Goal: Information Seeking & Learning: Understand process/instructions

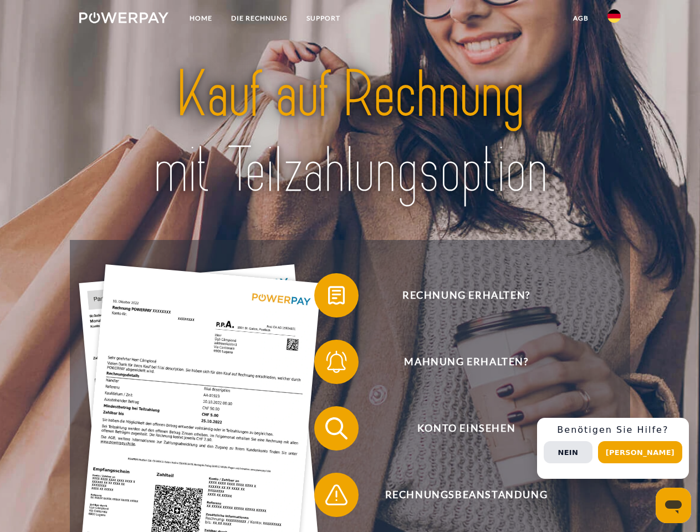
click at [124, 19] on img at bounding box center [123, 17] width 89 height 11
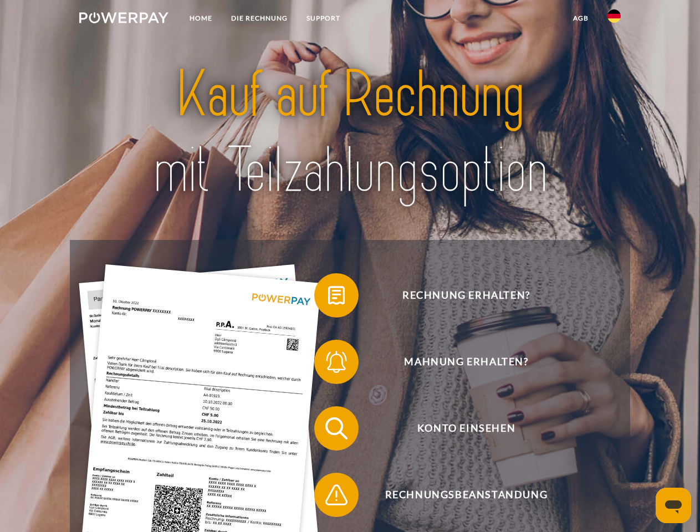
click at [614, 19] on img at bounding box center [614, 15] width 13 height 13
click at [581, 18] on link "agb" at bounding box center [581, 18] width 34 height 20
click at [328, 298] on span at bounding box center [319, 295] width 55 height 55
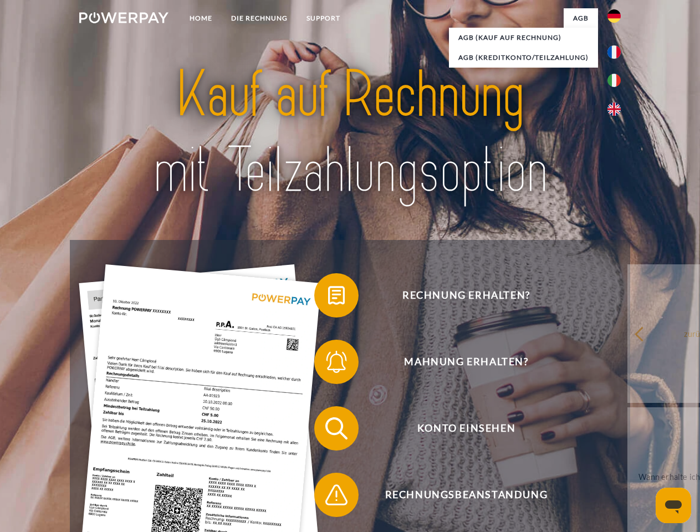
click at [328, 364] on span at bounding box center [319, 361] width 55 height 55
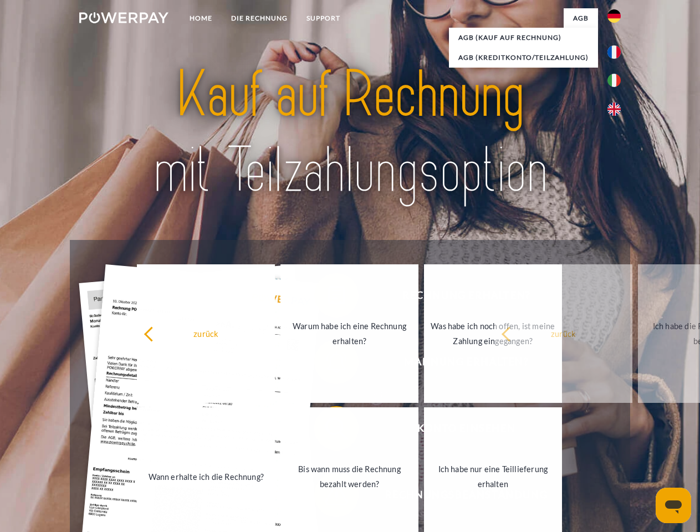
click at [328, 431] on link "Bis wann muss die Rechnung bezahlt werden?" at bounding box center [350, 477] width 138 height 139
click at [424, 497] on link "Ich habe nur eine Teillieferung erhalten" at bounding box center [493, 477] width 138 height 139
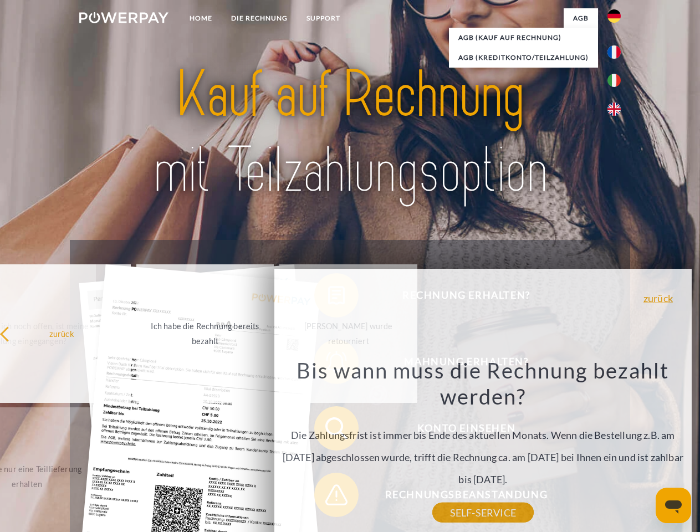
click at [617, 449] on div "Rechnung erhalten? Mahnung erhalten? Konto einsehen" at bounding box center [350, 462] width 560 height 444
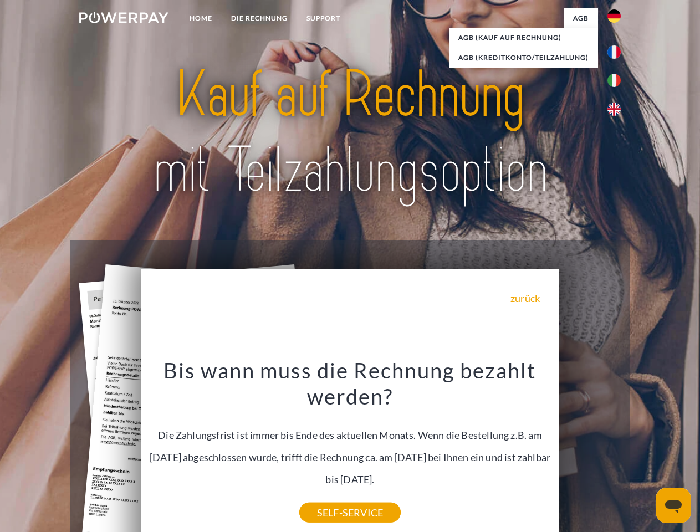
click at [590, 451] on span "Konto einsehen" at bounding box center [466, 428] width 272 height 44
click at [644, 452] on header "Home DIE RECHNUNG SUPPORT" at bounding box center [350, 383] width 700 height 766
